Goal: Information Seeking & Learning: Learn about a topic

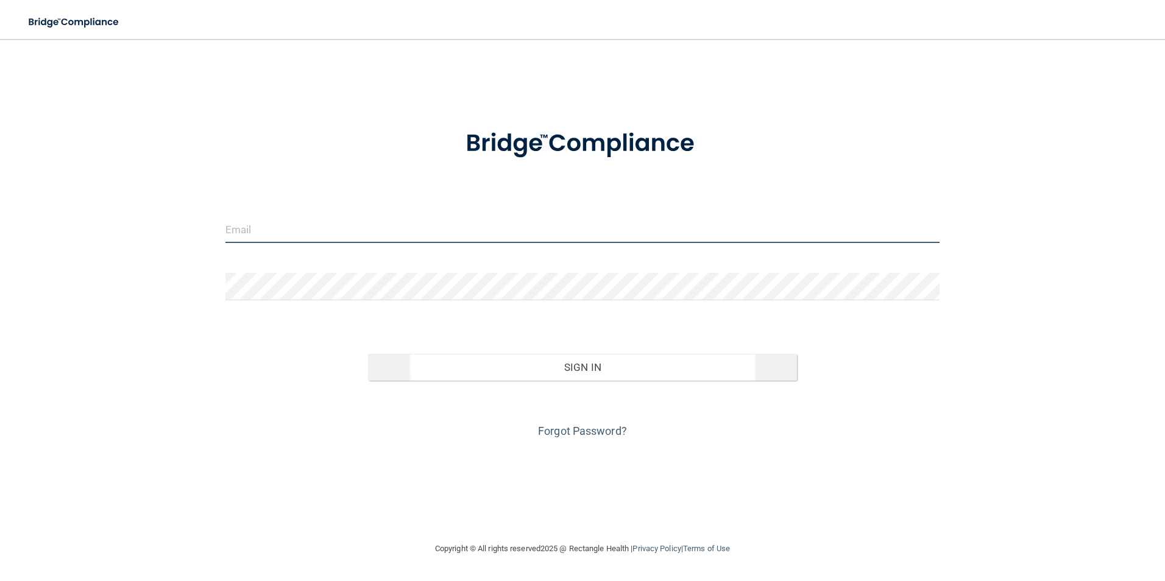
type input "[EMAIL_ADDRESS][DOMAIN_NAME]"
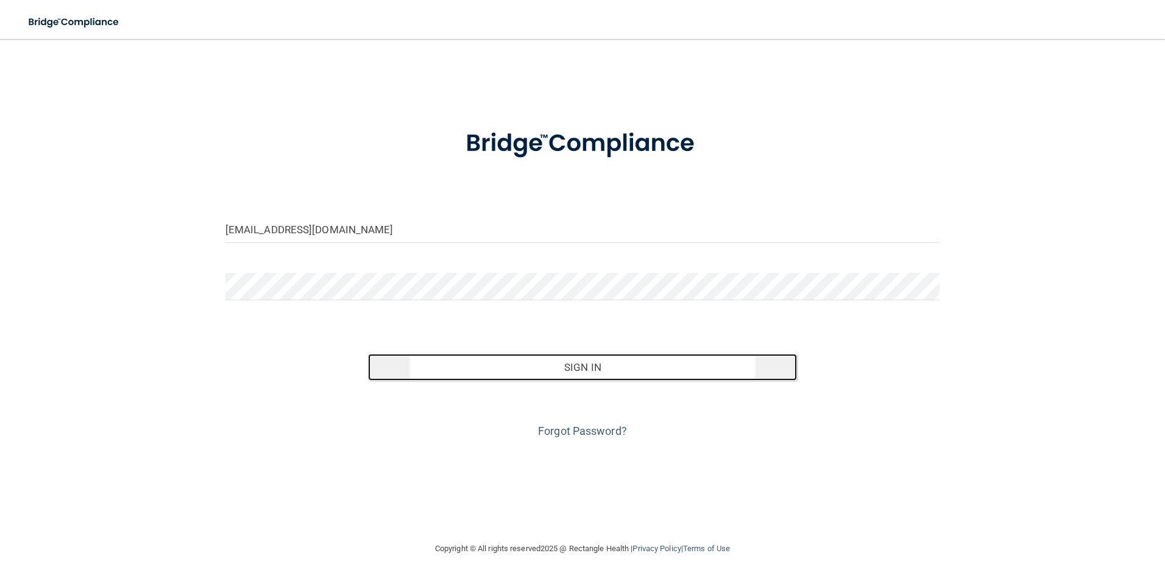
click at [613, 367] on button "Sign In" at bounding box center [582, 367] width 429 height 27
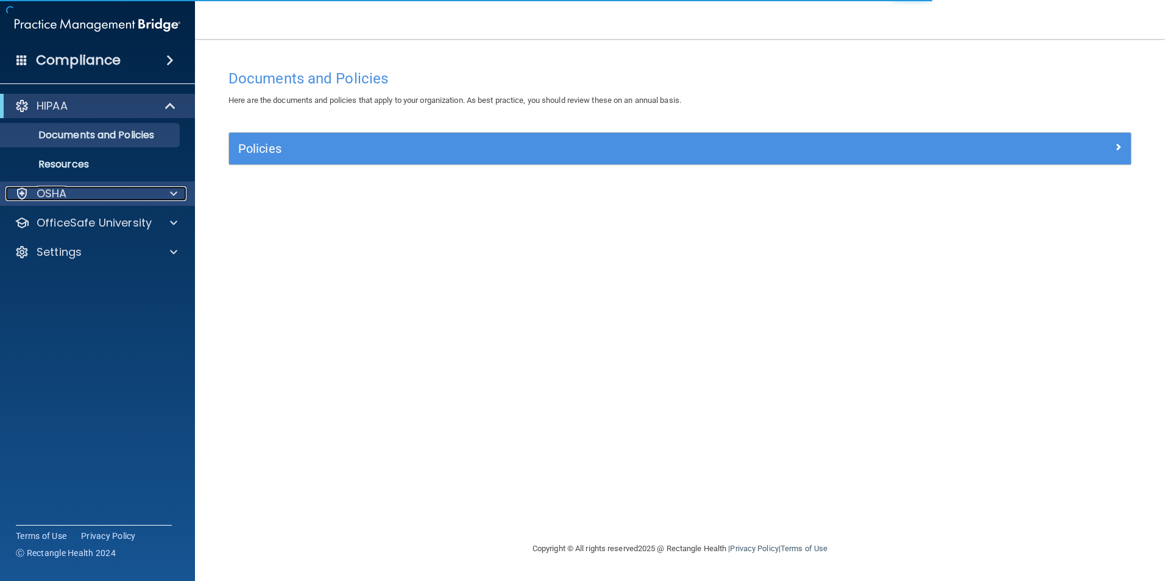
click at [73, 196] on div "OSHA" at bounding box center [80, 193] width 151 height 15
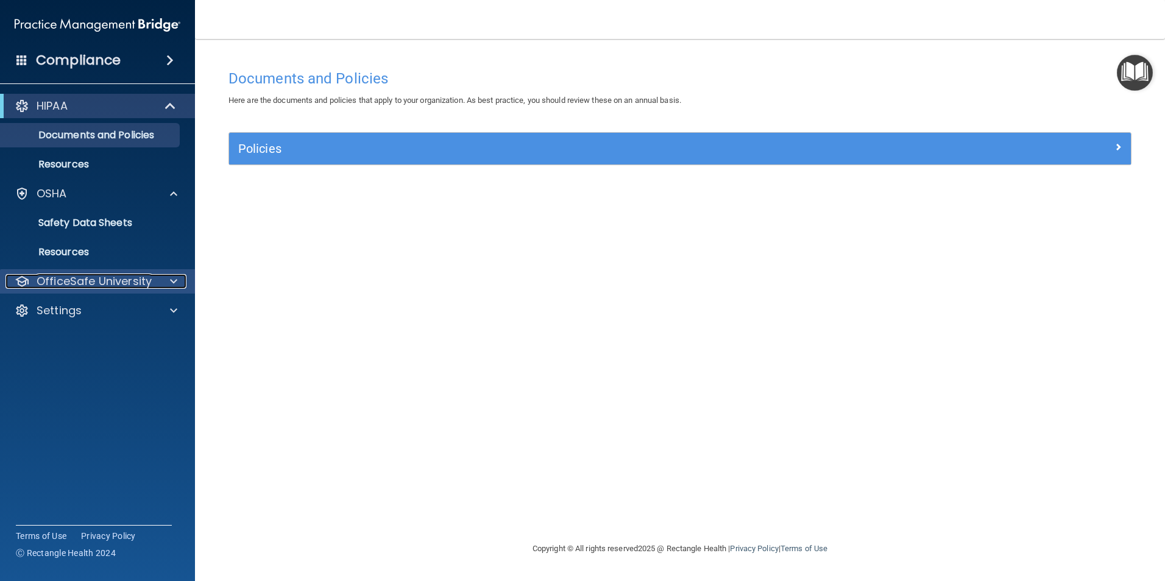
drag, startPoint x: 83, startPoint y: 285, endPoint x: 90, endPoint y: 280, distance: 7.8
click at [84, 285] on p "OfficeSafe University" at bounding box center [94, 281] width 115 height 15
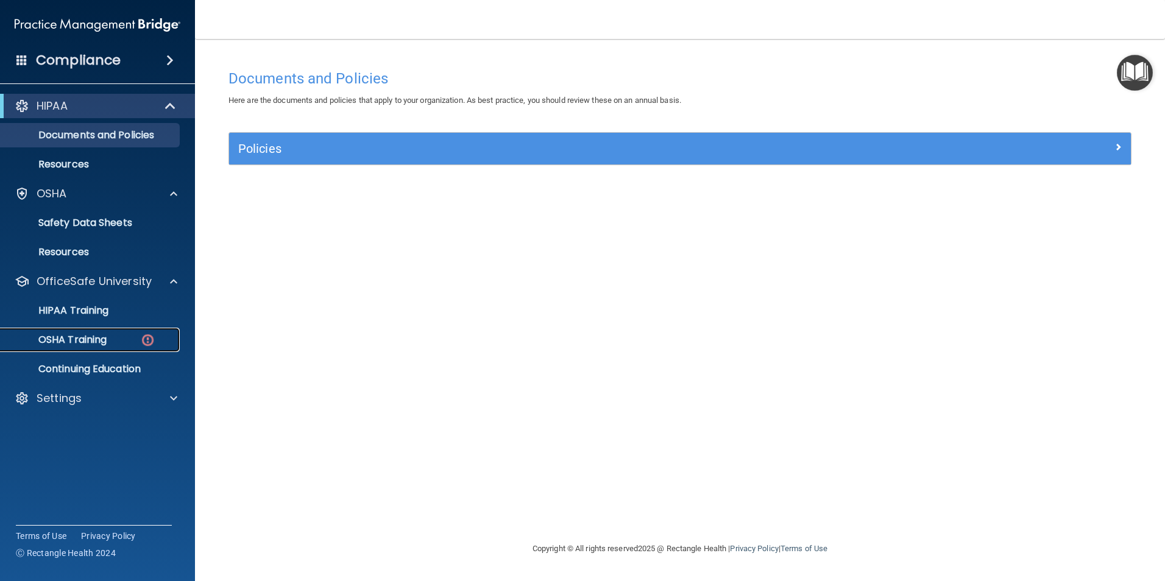
click at [115, 341] on div "OSHA Training" at bounding box center [91, 340] width 166 height 12
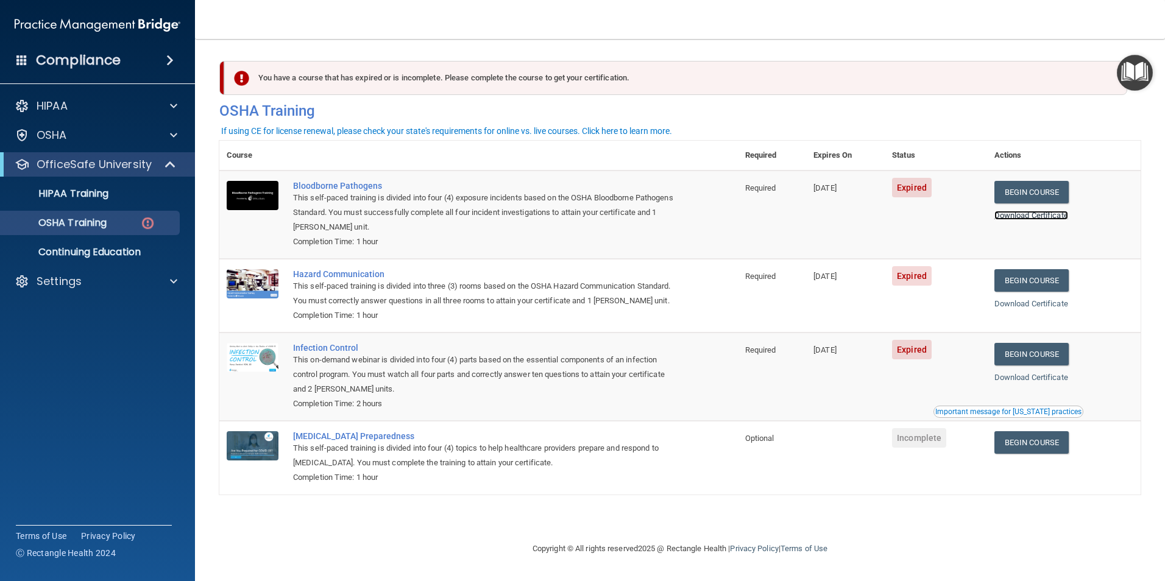
click at [1032, 217] on link "Download Certificate" at bounding box center [1032, 215] width 74 height 9
click at [1041, 201] on link "Begin Course" at bounding box center [1032, 192] width 74 height 23
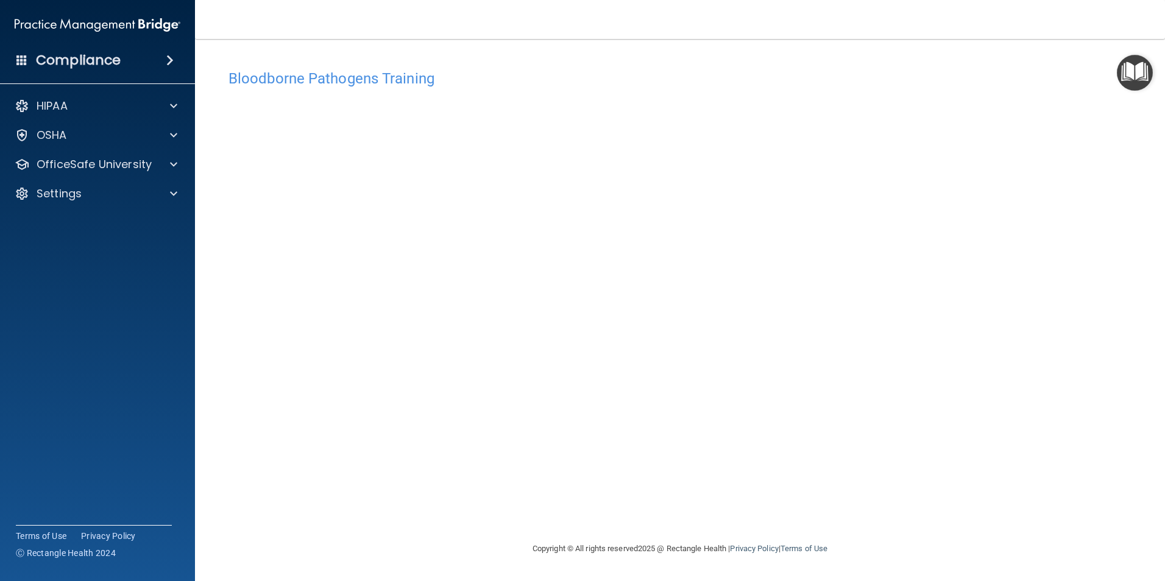
click at [336, 54] on div "Bloodborne Pathogens Training This course doesn’t expire until 04/04/2025. Are …" at bounding box center [679, 290] width 921 height 478
click at [319, 31] on nav "Toggle navigation Michele Turner mrs.turner1118@gmail.com Manage My Enterprise …" at bounding box center [680, 19] width 970 height 39
click at [587, 74] on h4 "Bloodborne Pathogens Training" at bounding box center [680, 79] width 903 height 16
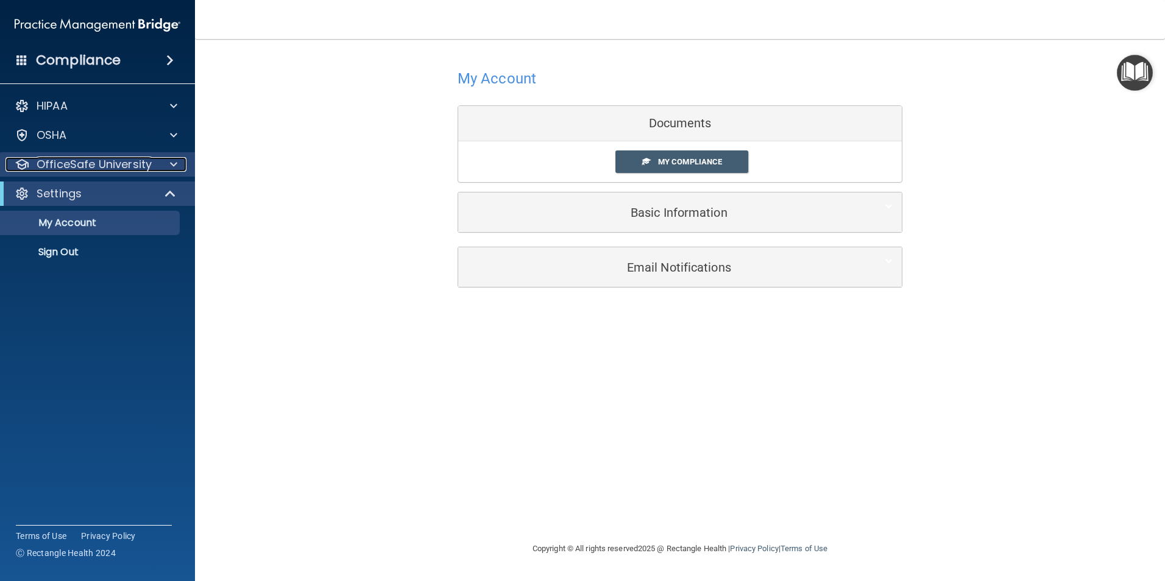
click at [118, 164] on p "OfficeSafe University" at bounding box center [94, 164] width 115 height 15
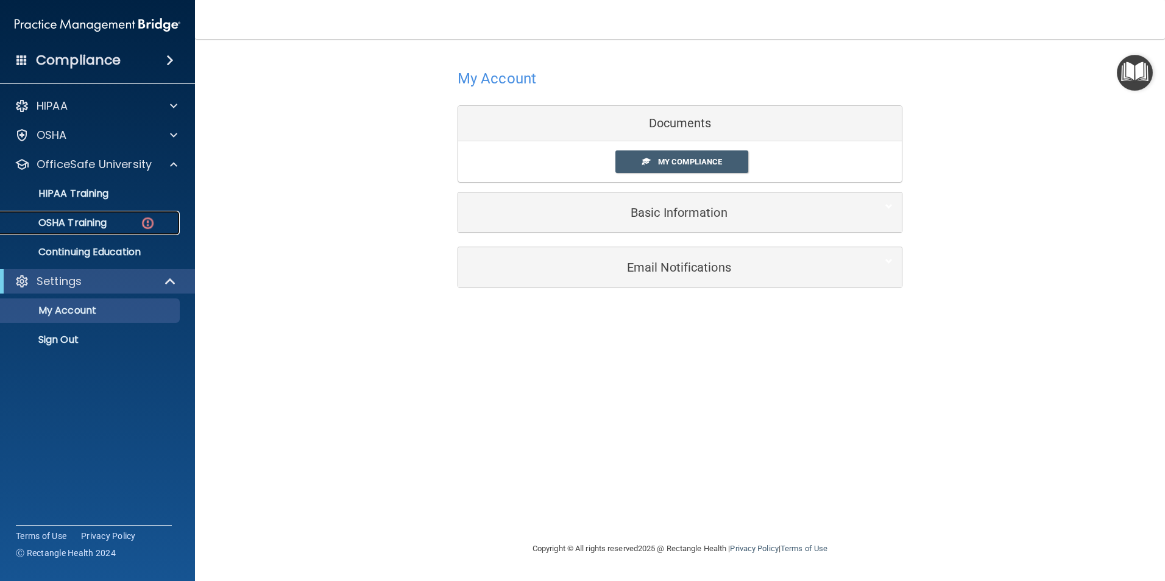
click at [124, 220] on div "OSHA Training" at bounding box center [91, 223] width 166 height 12
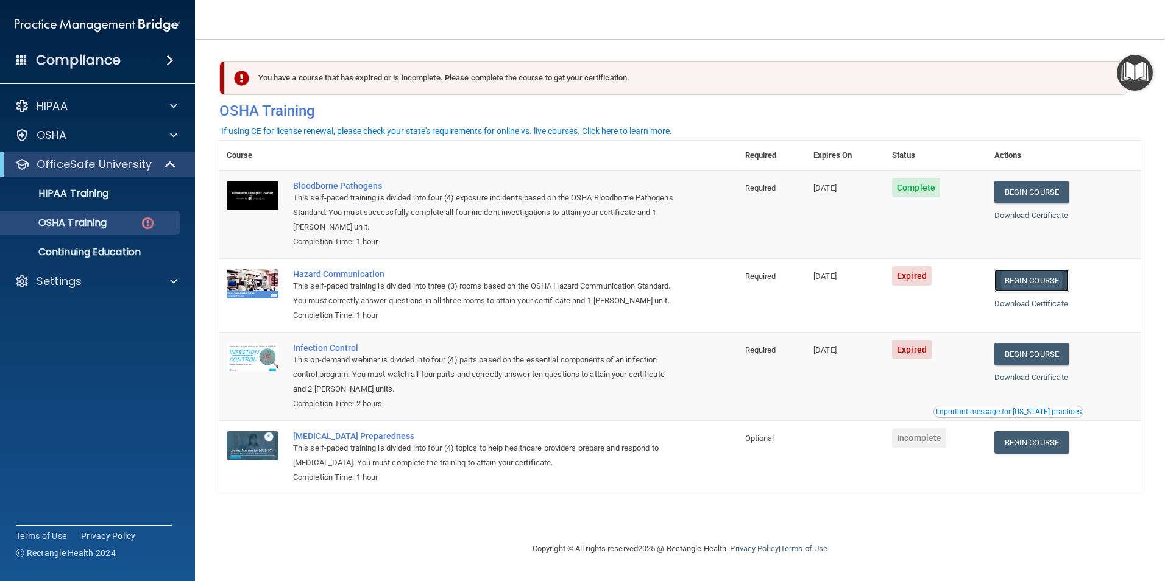
click at [1037, 280] on link "Begin Course" at bounding box center [1032, 280] width 74 height 23
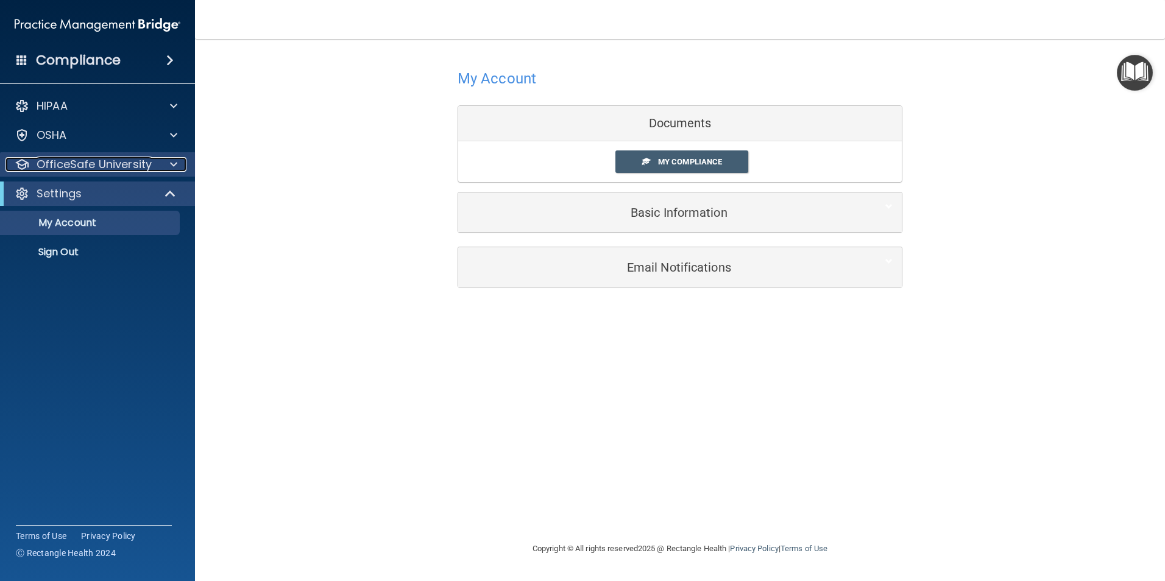
click at [76, 160] on p "OfficeSafe University" at bounding box center [94, 164] width 115 height 15
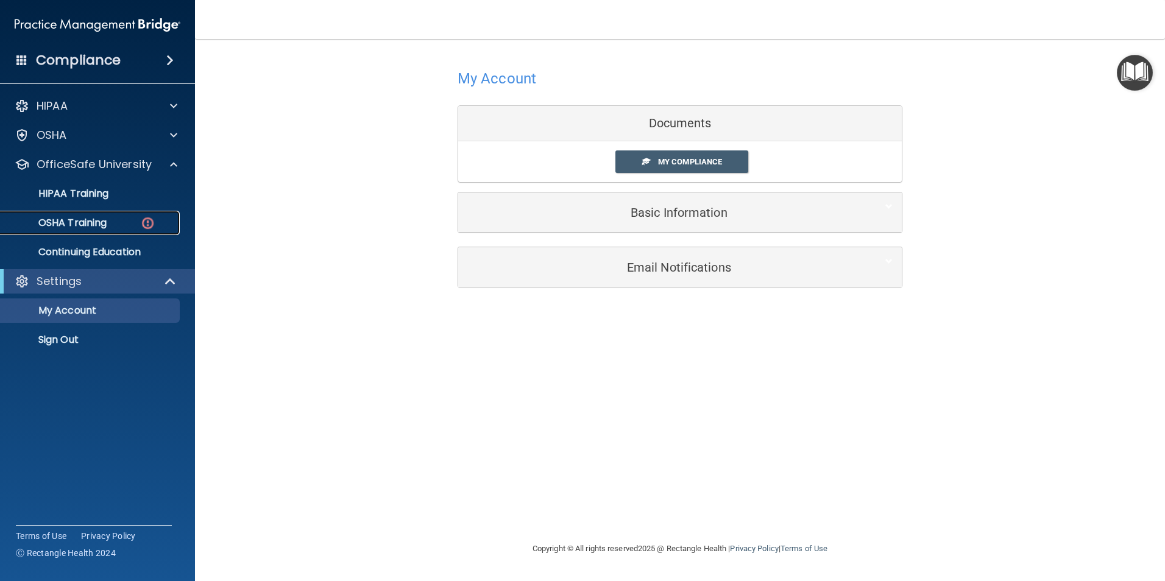
click at [85, 226] on p "OSHA Training" at bounding box center [57, 223] width 99 height 12
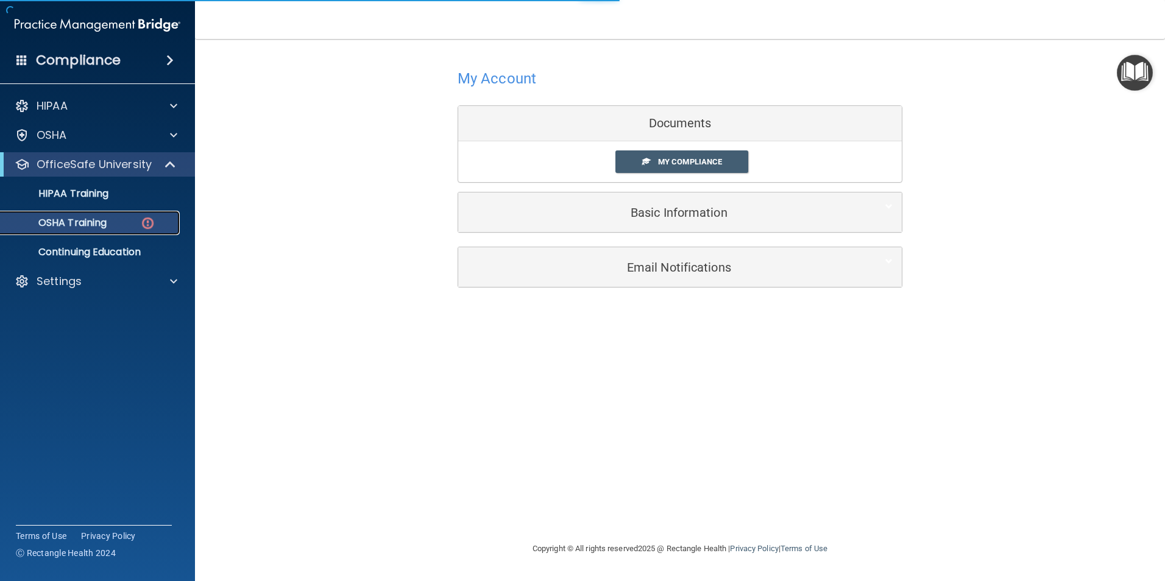
click at [101, 218] on p "OSHA Training" at bounding box center [57, 223] width 99 height 12
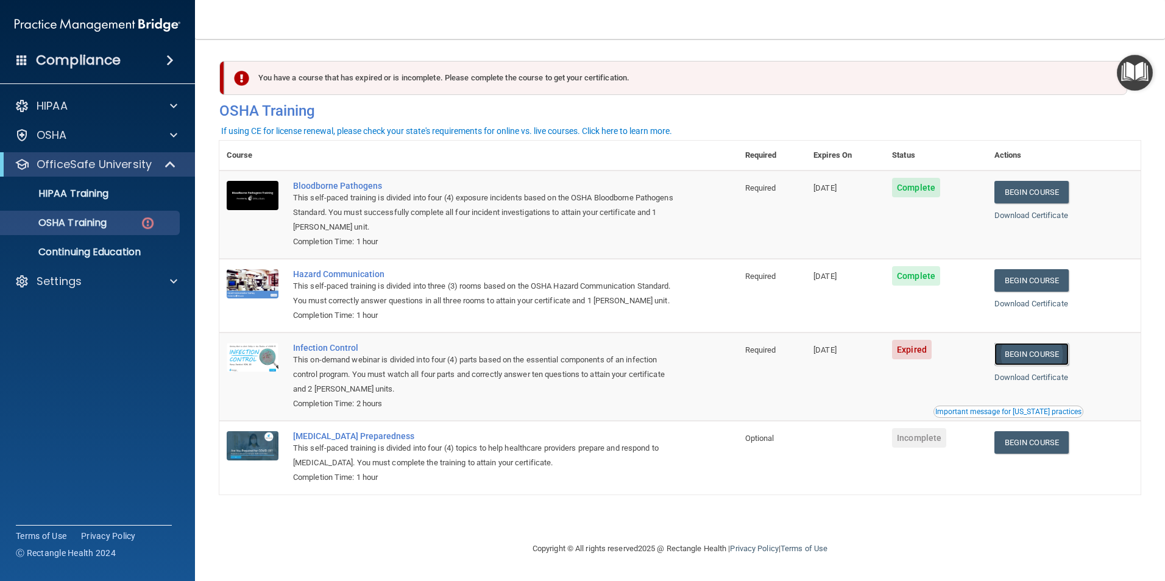
click at [1054, 366] on link "Begin Course" at bounding box center [1032, 354] width 74 height 23
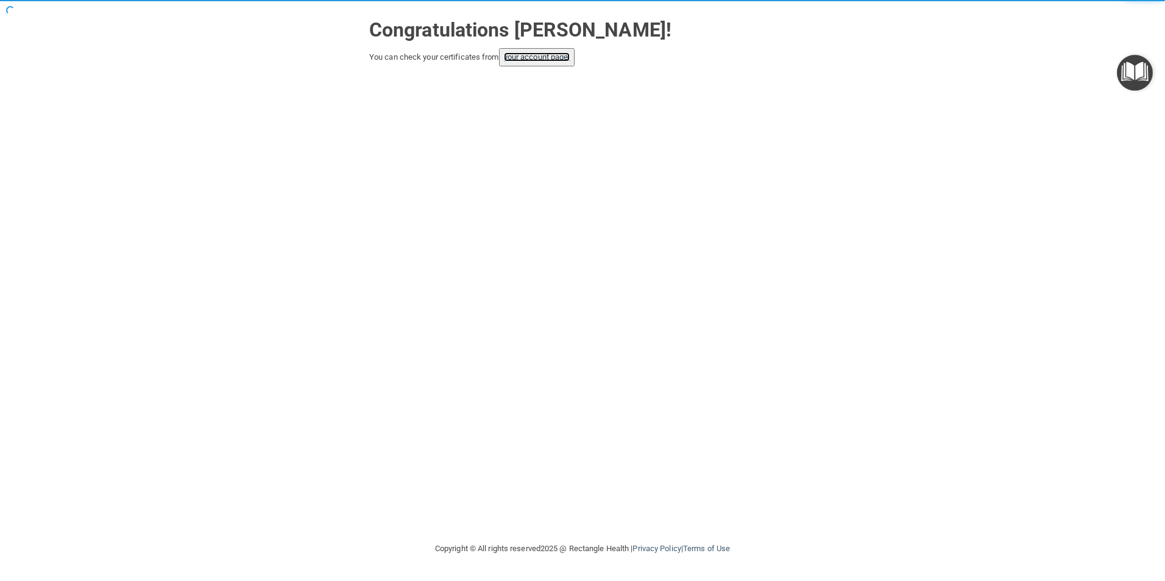
click at [524, 60] on link "your account page!" at bounding box center [537, 56] width 66 height 9
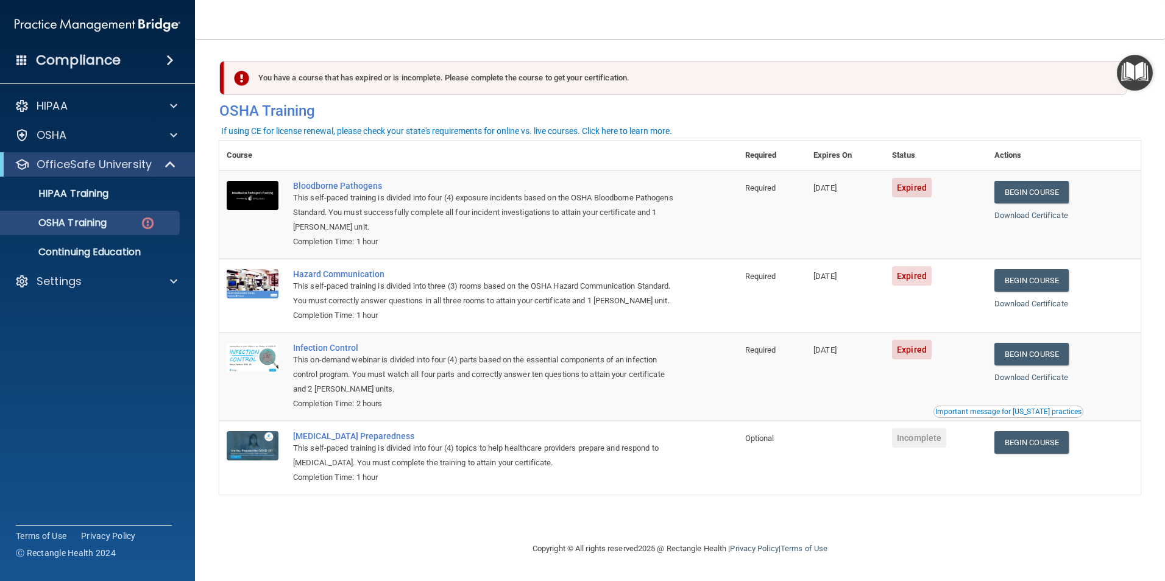
click at [800, 492] on td "Optional" at bounding box center [772, 457] width 68 height 73
click at [85, 195] on p "HIPAA Training" at bounding box center [58, 194] width 101 height 12
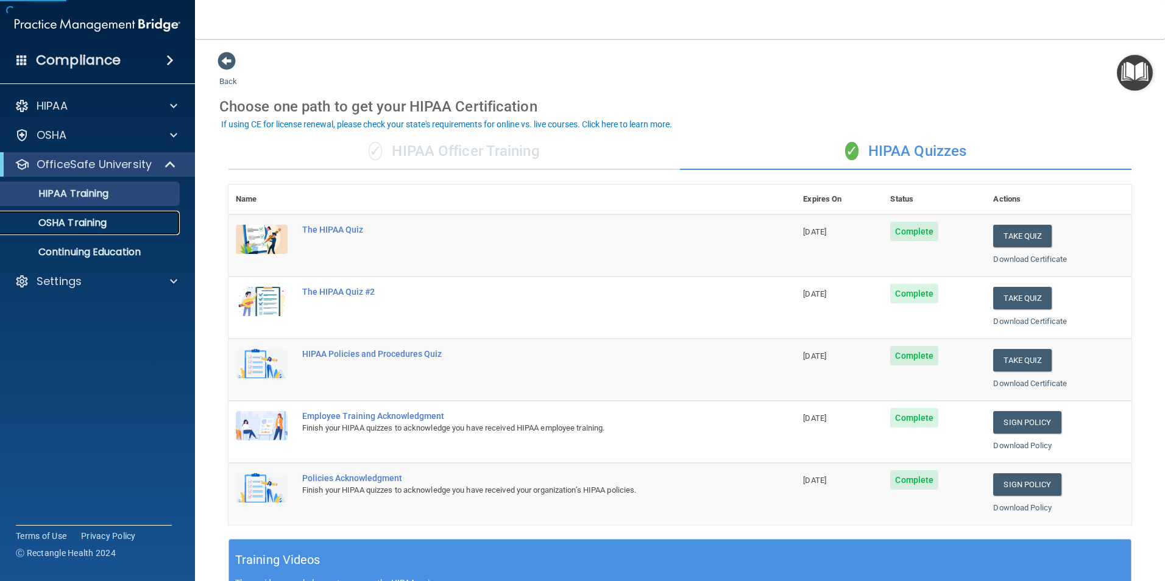
click at [79, 227] on p "OSHA Training" at bounding box center [57, 223] width 99 height 12
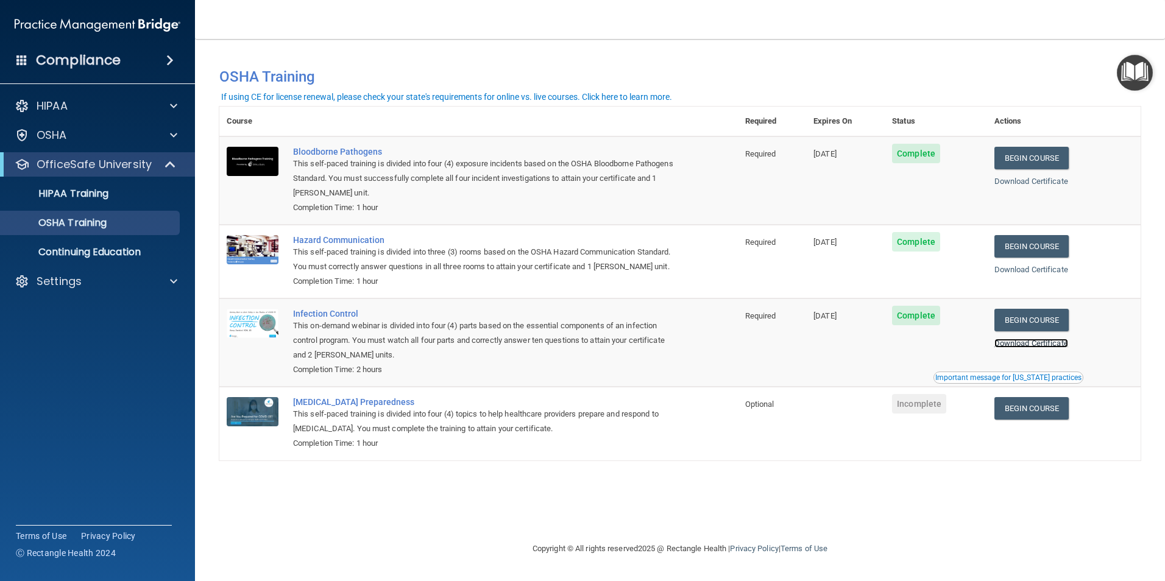
click at [1053, 348] on link "Download Certificate" at bounding box center [1032, 343] width 74 height 9
click at [1035, 277] on div "Download Certificate" at bounding box center [1064, 270] width 139 height 15
click at [1034, 273] on link "Download Certificate" at bounding box center [1032, 269] width 74 height 9
click at [924, 155] on span "Complete" at bounding box center [916, 154] width 48 height 20
click at [1049, 182] on link "Download Certificate" at bounding box center [1032, 181] width 74 height 9
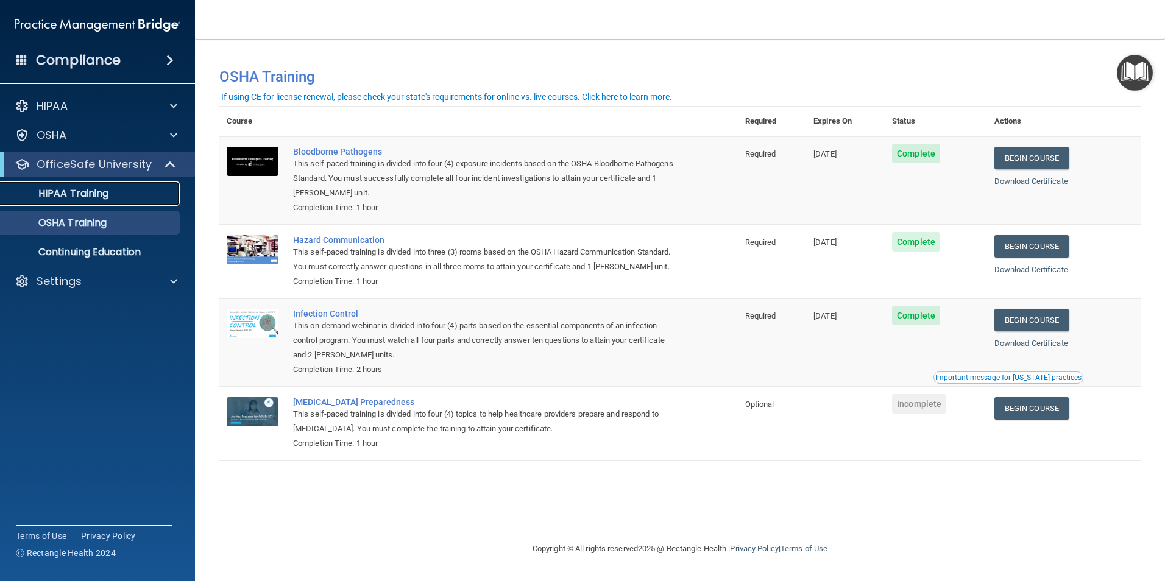
click at [86, 194] on p "HIPAA Training" at bounding box center [58, 194] width 101 height 12
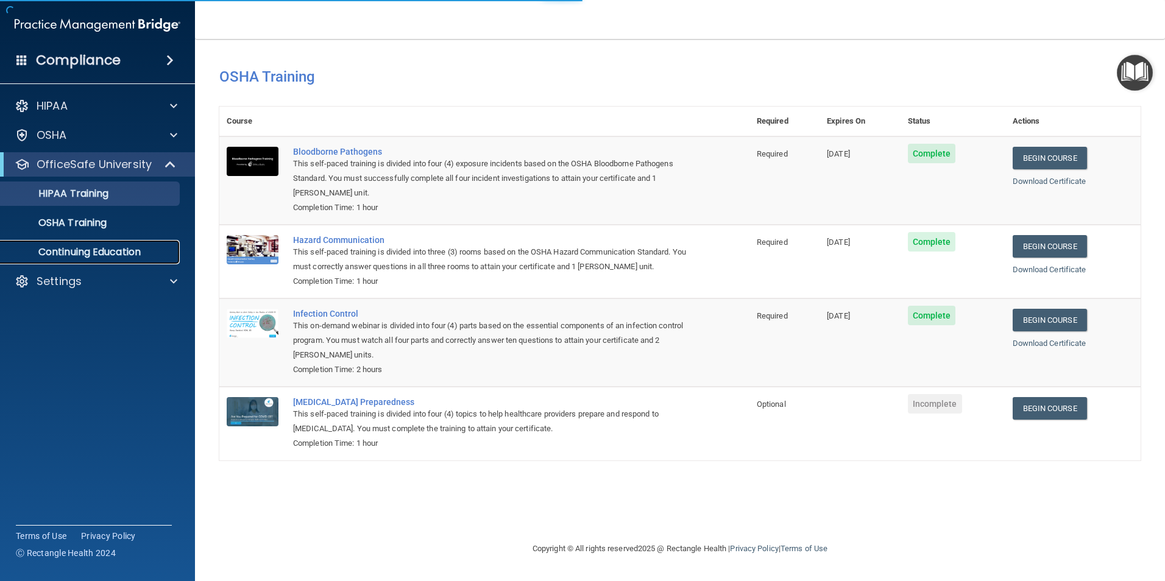
click at [87, 248] on p "Continuing Education" at bounding box center [91, 252] width 166 height 12
